Goal: Information Seeking & Learning: Find specific fact

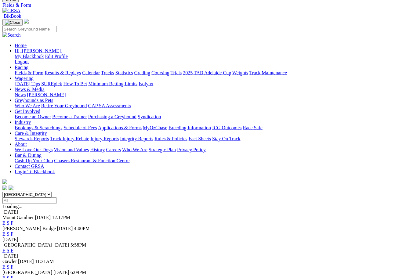
scroll to position [35, 0]
click at [13, 232] on link "F" at bounding box center [12, 234] width 3 height 5
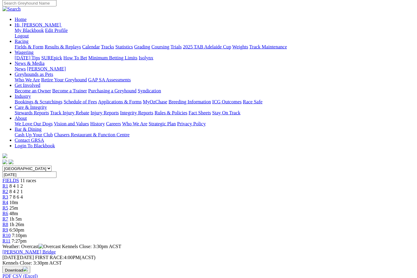
scroll to position [0, 33]
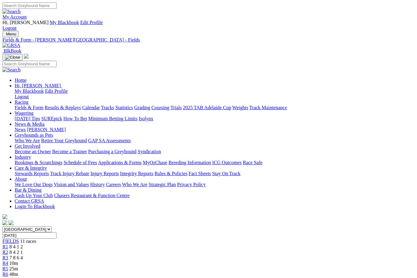
click at [133, 105] on link "Statistics" at bounding box center [124, 107] width 18 height 5
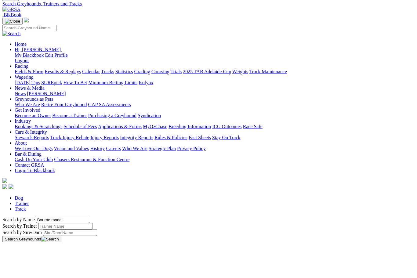
type input "Bourne model"
click at [61, 272] on button "Search Greyhounds" at bounding box center [31, 275] width 59 height 7
click at [31, 248] on link "Bourne Model" at bounding box center [16, 250] width 28 height 5
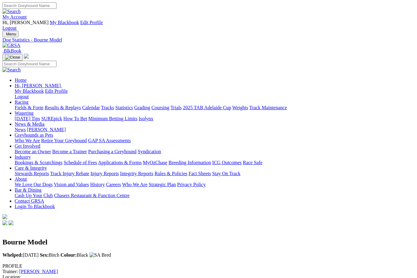
click at [73, 105] on link "Results & Replays" at bounding box center [63, 107] width 36 height 5
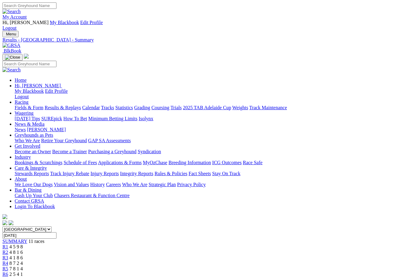
click at [79, 105] on link "Results & Replays" at bounding box center [63, 107] width 36 height 5
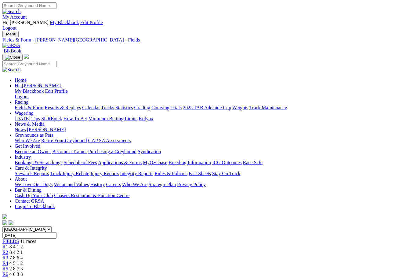
click at [133, 105] on link "Statistics" at bounding box center [124, 107] width 18 height 5
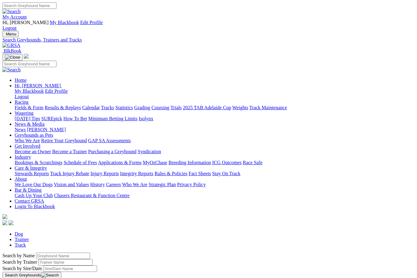
click at [61, 253] on input "Search by Greyhound name" at bounding box center [63, 256] width 54 height 6
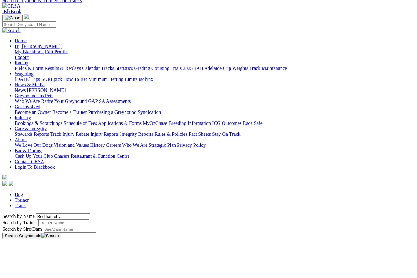
type input "Red hat ruby"
click at [61, 272] on button "Search Greyhounds" at bounding box center [31, 275] width 59 height 7
click at [31, 245] on link "Red Hat Ruby" at bounding box center [16, 247] width 28 height 5
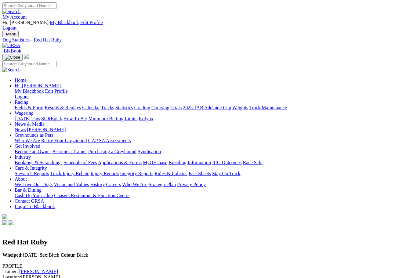
click at [58, 269] on link "[PERSON_NAME]" at bounding box center [38, 271] width 39 height 5
